Goal: Transaction & Acquisition: Purchase product/service

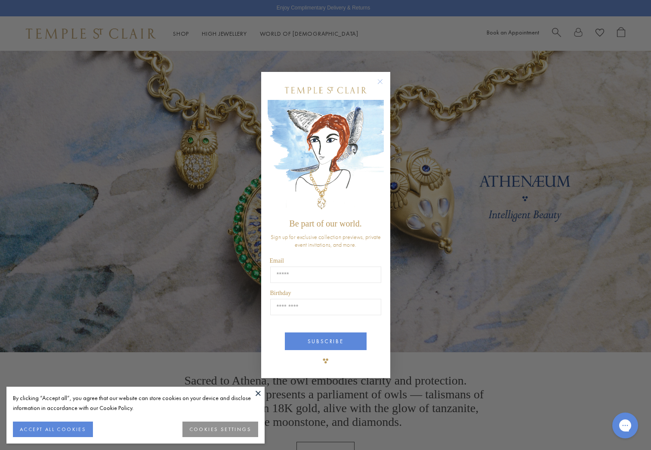
drag, startPoint x: 257, startPoint y: 391, endPoint x: 260, endPoint y: 385, distance: 6.0
click at [257, 391] on button at bounding box center [258, 393] width 13 height 13
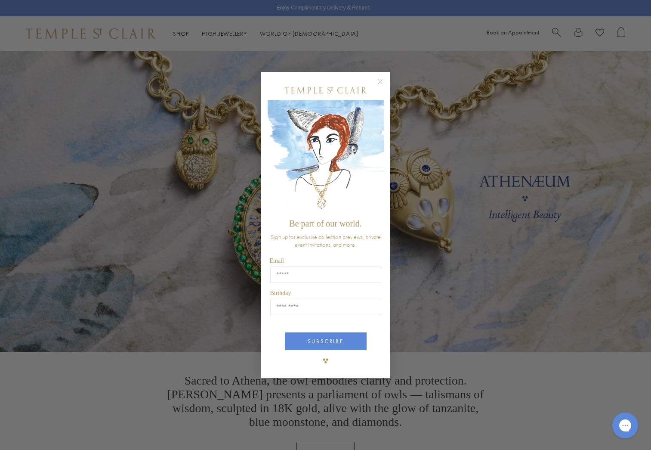
click at [378, 81] on circle "Close dialog" at bounding box center [380, 81] width 10 height 10
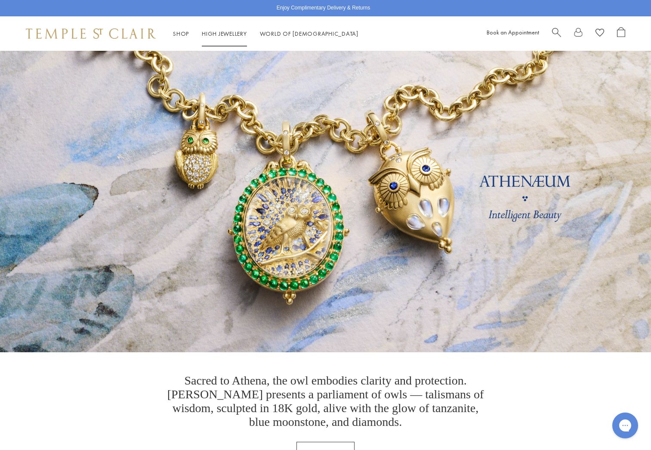
click at [222, 35] on link "High Jewellery High Jewellery" at bounding box center [224, 34] width 45 height 8
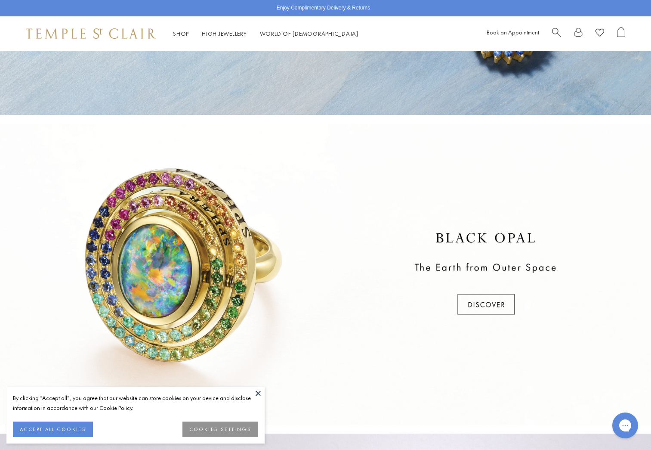
scroll to position [239, 0]
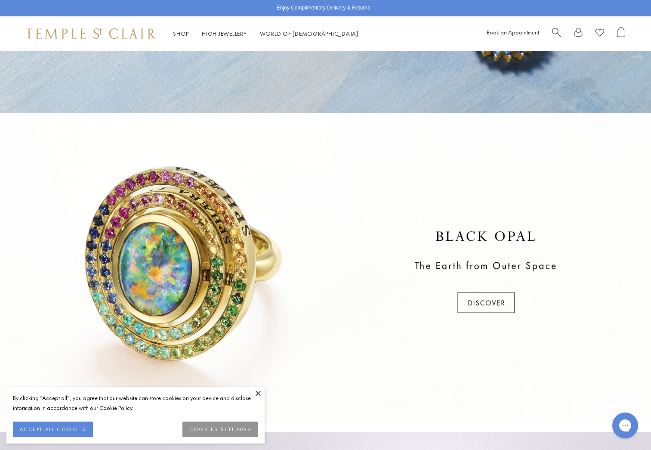
click at [259, 392] on button at bounding box center [258, 393] width 13 height 13
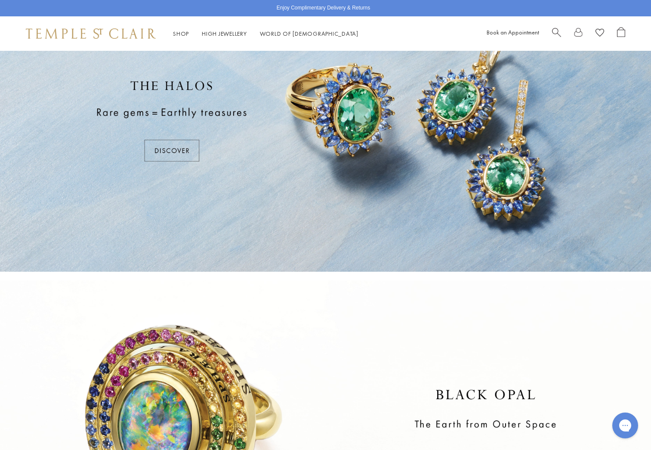
scroll to position [0, 0]
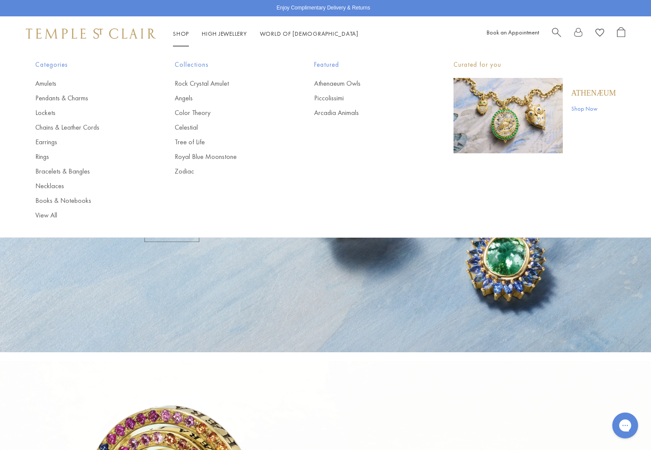
click at [183, 34] on link "Shop Shop" at bounding box center [181, 34] width 16 height 8
click at [43, 156] on link "Rings" at bounding box center [87, 156] width 105 height 9
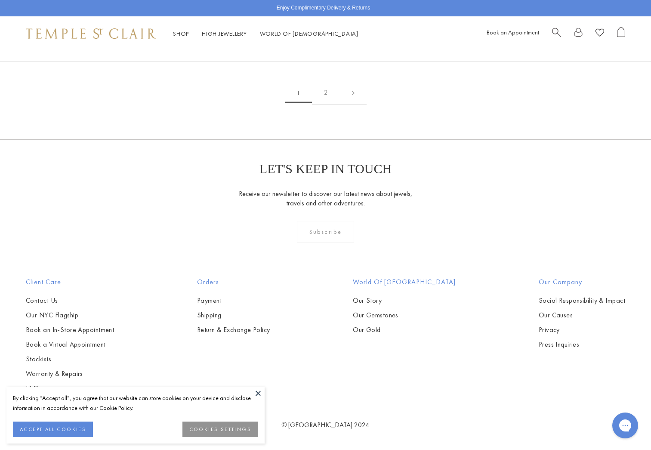
scroll to position [3887, 0]
click at [332, 105] on link "2" at bounding box center [326, 93] width 28 height 24
click at [0, 0] on img at bounding box center [0, 0] width 0 height 0
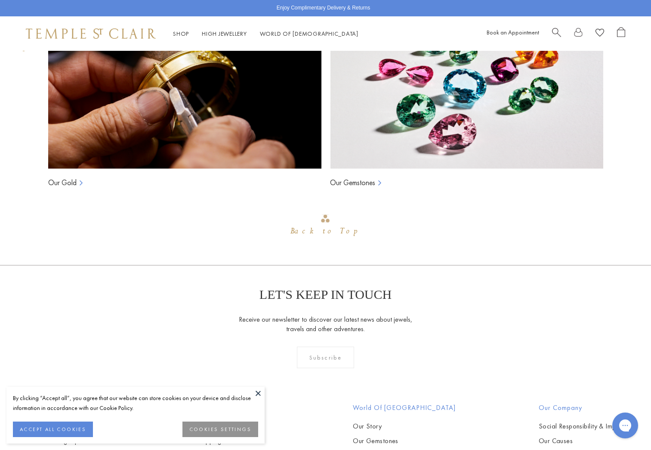
scroll to position [704, 0]
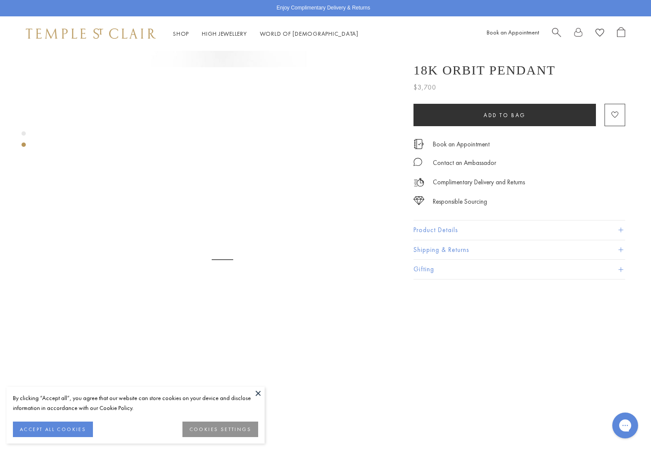
scroll to position [343, 0]
